Goal: Information Seeking & Learning: Learn about a topic

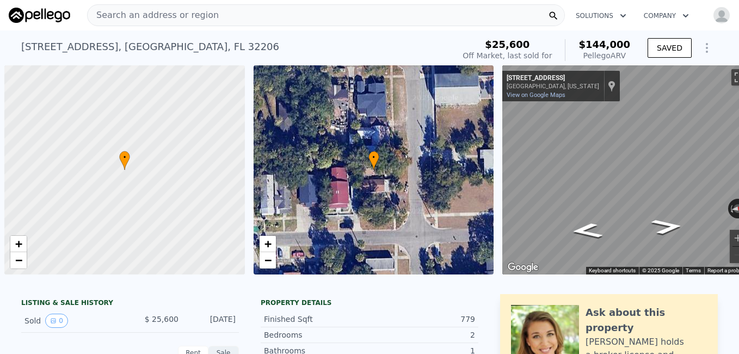
scroll to position [0, 21]
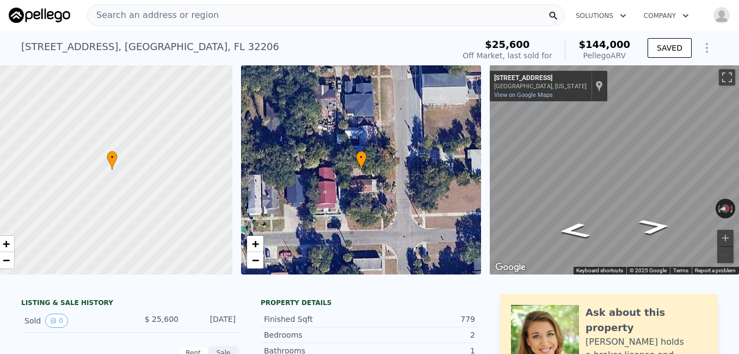
click at [618, 17] on icon "button" at bounding box center [623, 15] width 11 height 13
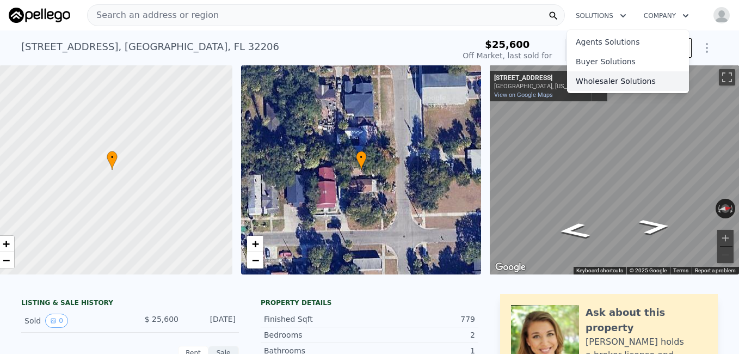
click at [606, 77] on link "Wholesaler Solutions" at bounding box center [628, 81] width 122 height 20
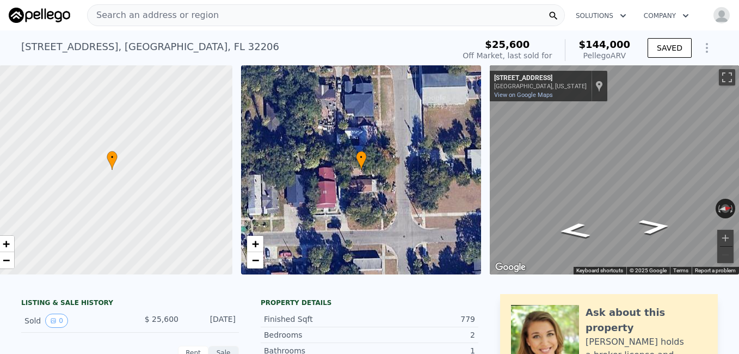
click at [705, 54] on button "Show Options" at bounding box center [707, 48] width 22 height 22
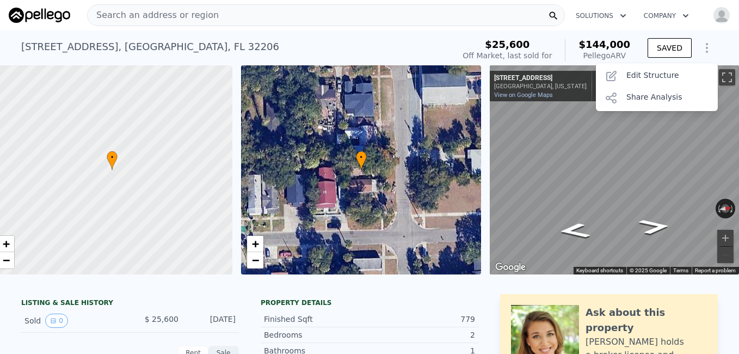
click at [715, 17] on img "button" at bounding box center [721, 15] width 17 height 17
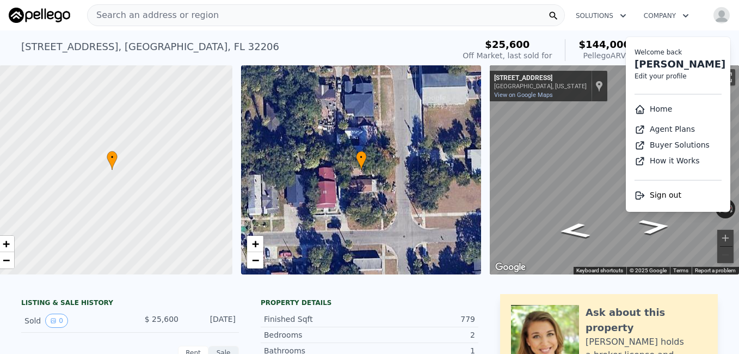
click at [654, 106] on link "Home" at bounding box center [654, 109] width 38 height 9
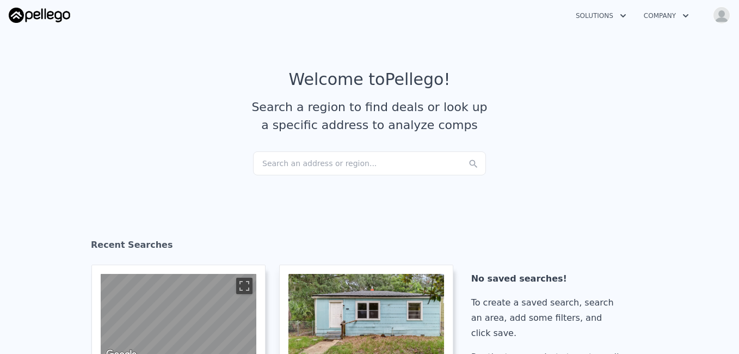
click at [351, 162] on div "Search an address or region..." at bounding box center [369, 163] width 233 height 24
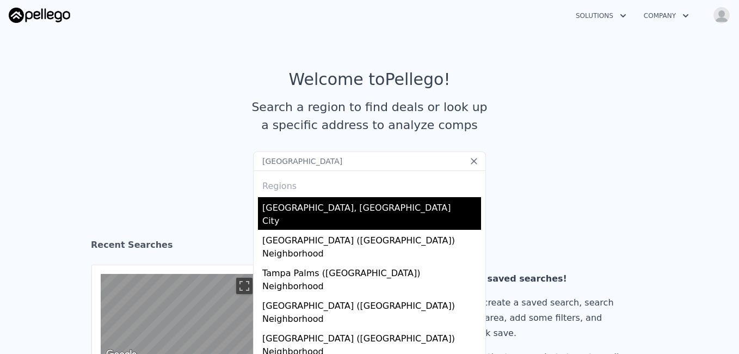
type input "[GEOGRAPHIC_DATA]"
click at [281, 204] on div "[GEOGRAPHIC_DATA], [GEOGRAPHIC_DATA]" at bounding box center [371, 205] width 219 height 17
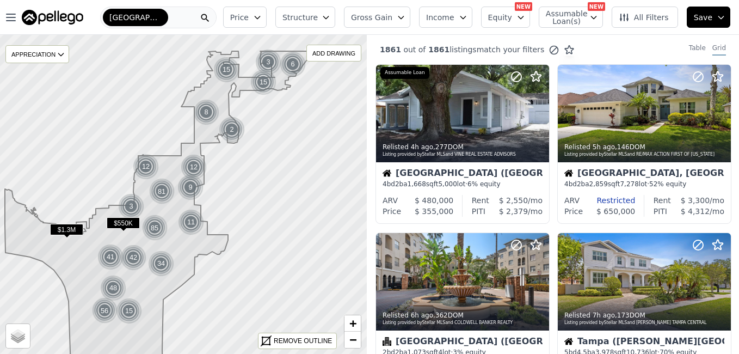
click at [525, 20] on icon "button" at bounding box center [521, 17] width 9 height 9
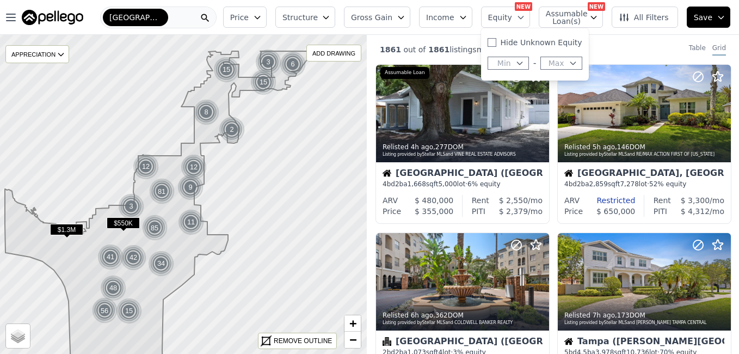
click at [596, 18] on icon "button" at bounding box center [594, 17] width 9 height 9
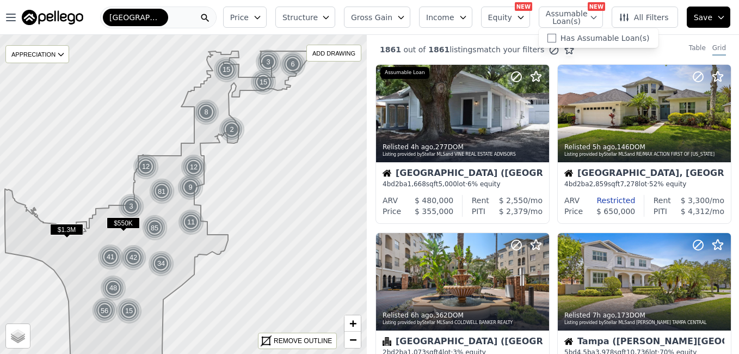
click at [468, 19] on icon "button" at bounding box center [463, 17] width 9 height 9
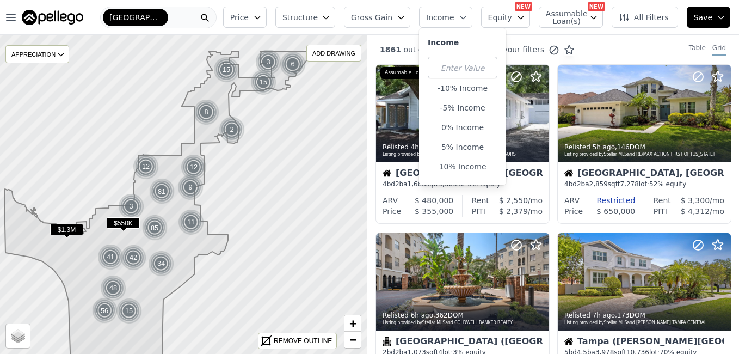
click at [262, 13] on icon "button" at bounding box center [257, 17] width 9 height 9
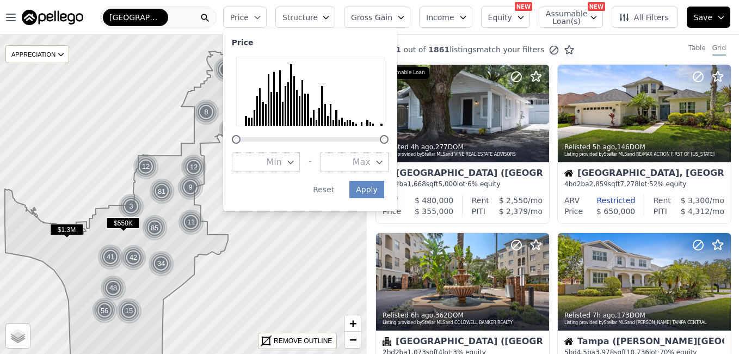
click at [365, 163] on button "Max" at bounding box center [355, 162] width 68 height 20
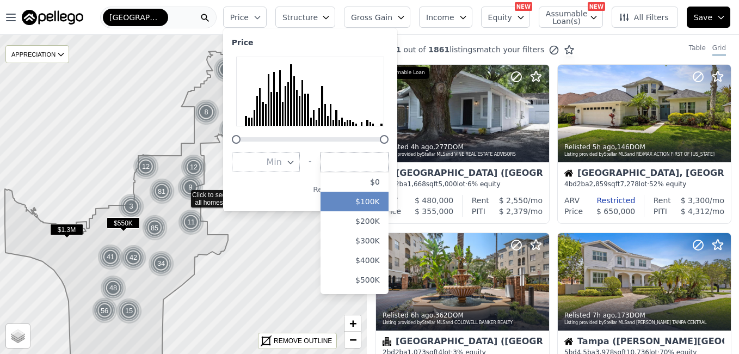
click at [366, 192] on button "$100K" at bounding box center [355, 202] width 68 height 20
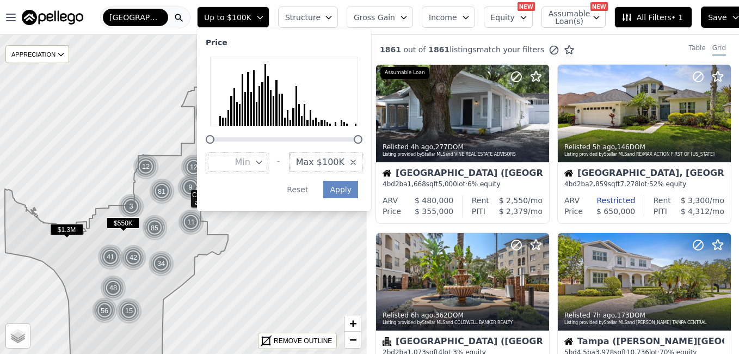
click at [371, 185] on div "Price Min - Max $100K Apply Reset" at bounding box center [284, 119] width 174 height 183
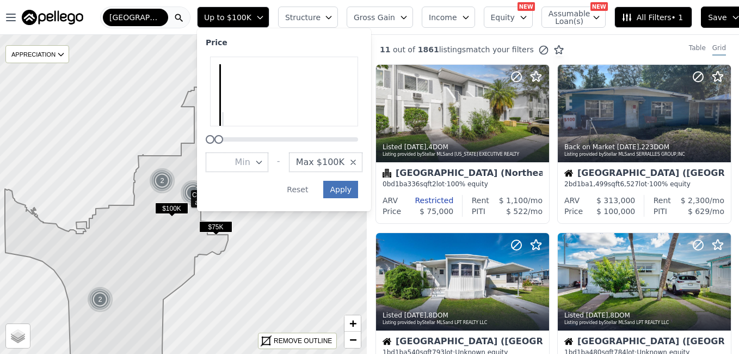
click at [349, 188] on button "Apply" at bounding box center [340, 189] width 35 height 17
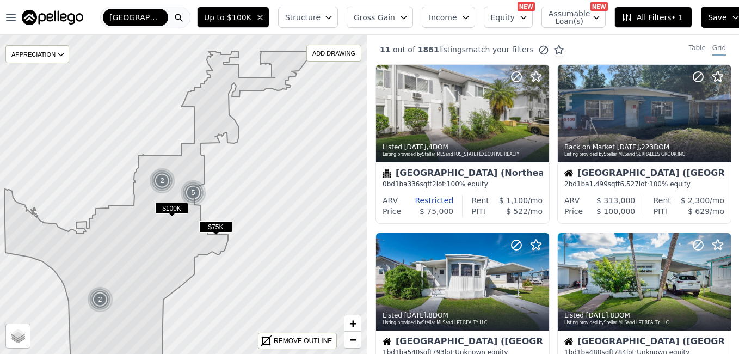
click at [640, 17] on span "All Filters • 1" at bounding box center [653, 17] width 62 height 11
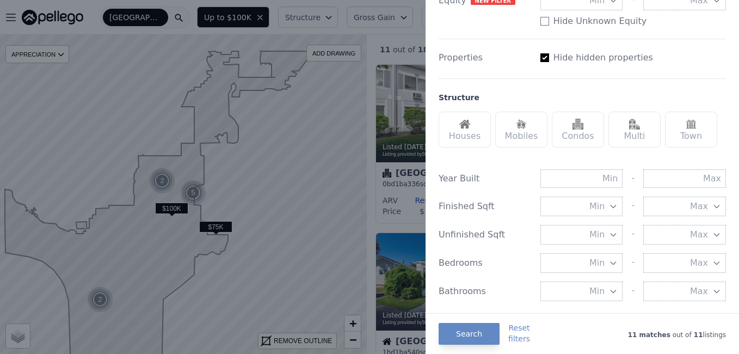
scroll to position [269, 0]
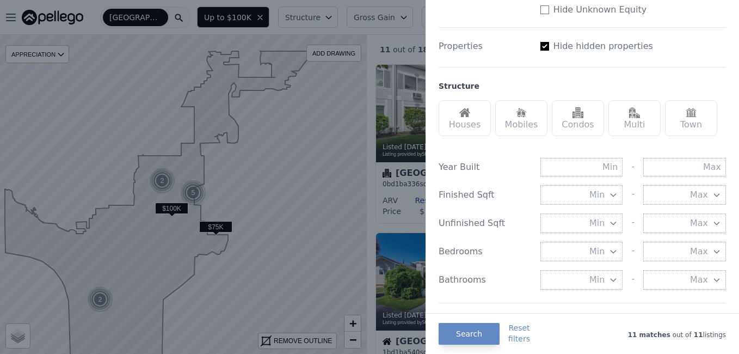
click at [460, 121] on div "Houses" at bounding box center [465, 118] width 52 height 36
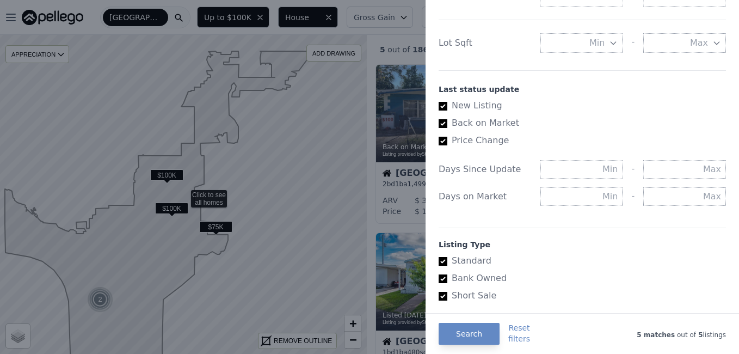
scroll to position [554, 0]
click at [599, 196] on input "text" at bounding box center [582, 195] width 83 height 19
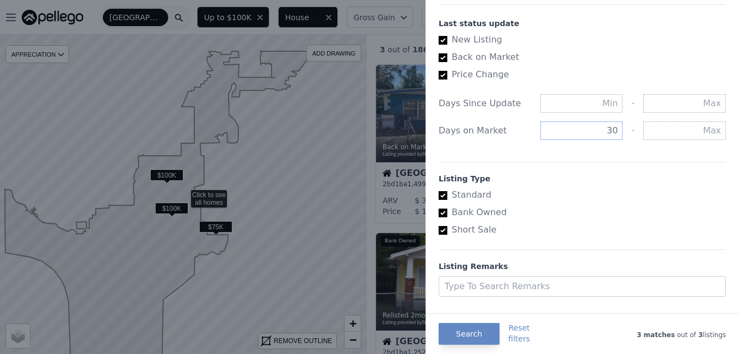
scroll to position [640, 0]
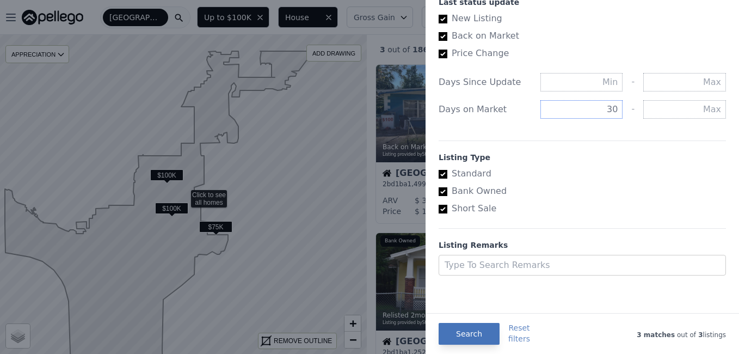
type input "30"
click at [462, 336] on button "Search" at bounding box center [469, 334] width 61 height 22
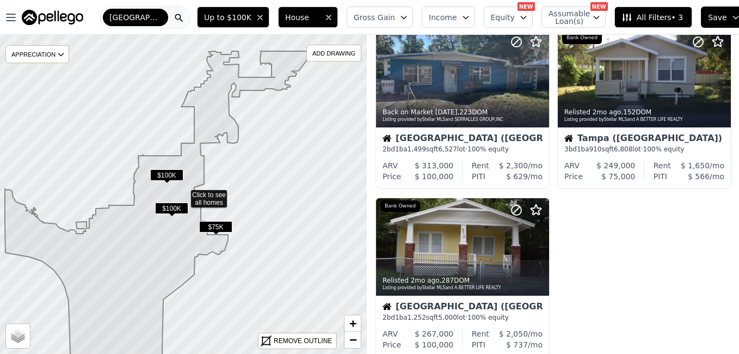
scroll to position [0, 0]
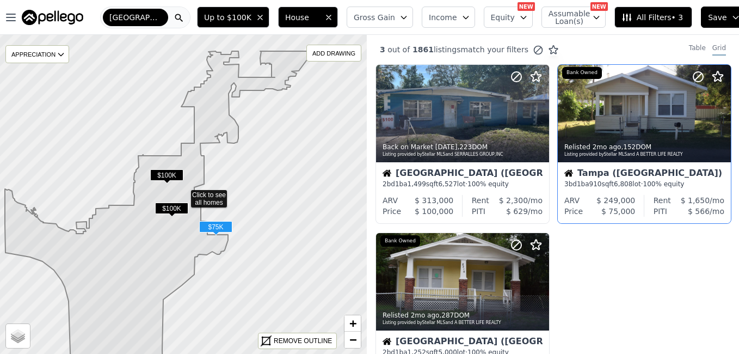
click at [667, 117] on div at bounding box center [696, 100] width 70 height 70
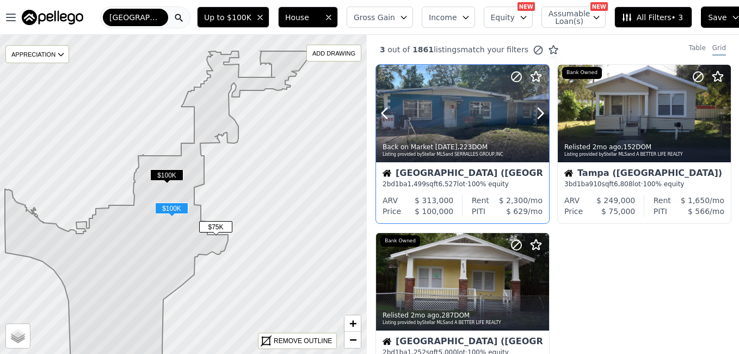
click at [432, 109] on div at bounding box center [462, 113] width 173 height 97
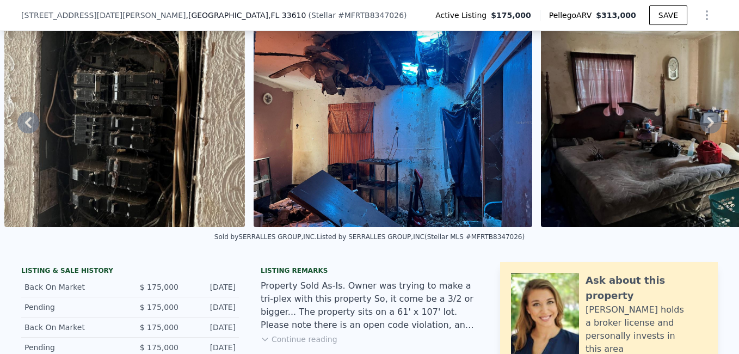
scroll to position [105, 0]
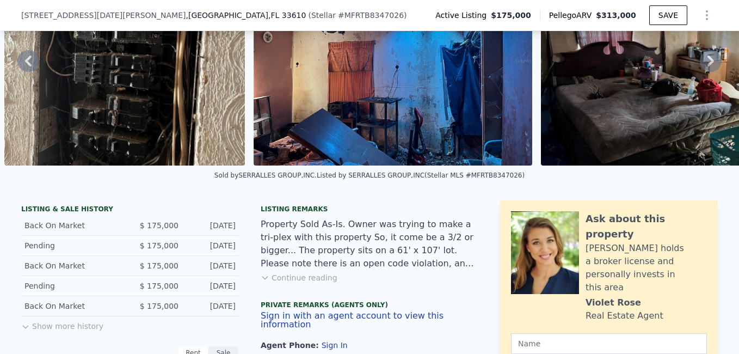
click at [286, 283] on button "Continue reading" at bounding box center [299, 277] width 77 height 11
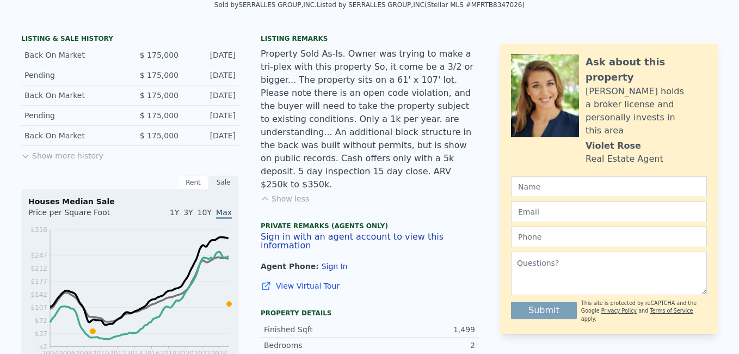
scroll to position [0, 0]
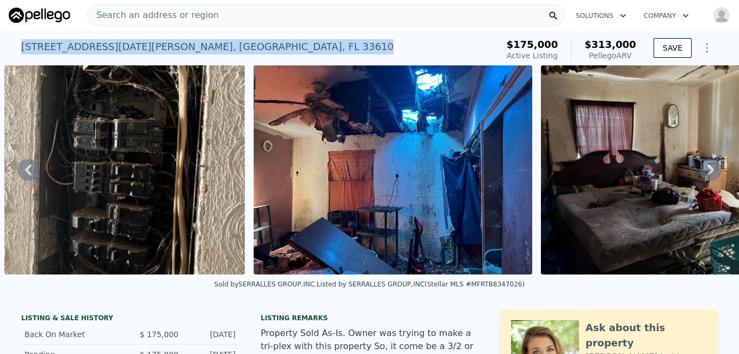
drag, startPoint x: 163, startPoint y: 48, endPoint x: 9, endPoint y: 50, distance: 154.1
click at [9, 50] on div "1911 E Noel St , Tampa , FL 33610 Active at $175k (~ARV $313k ) $175,000 Active…" at bounding box center [369, 47] width 739 height 35
copy div "1911 E Noel St , Tampa , FL 33610"
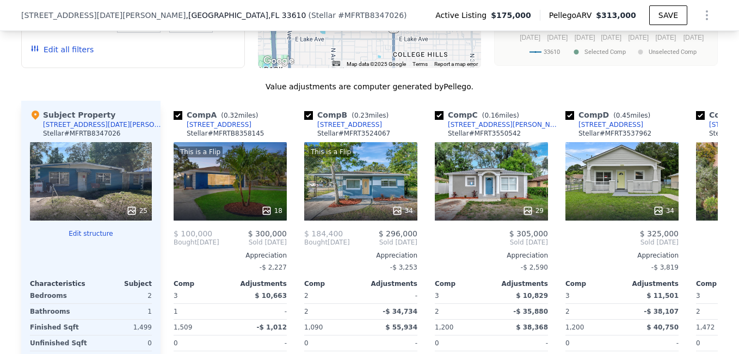
scroll to position [1339, 0]
